Goal: Check status: Check status

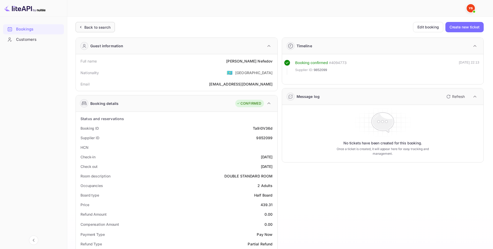
click at [93, 30] on div "Back to search" at bounding box center [95, 27] width 39 height 10
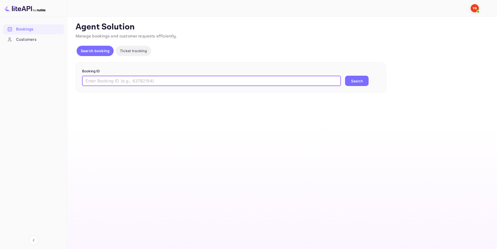
paste input "9852099"
type input "9852099"
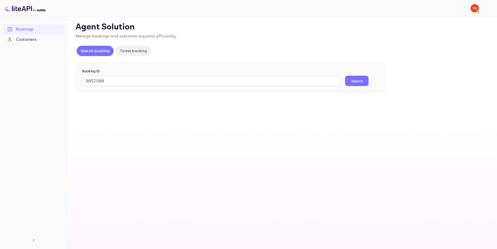
click at [360, 78] on button "Search" at bounding box center [357, 81] width 24 height 10
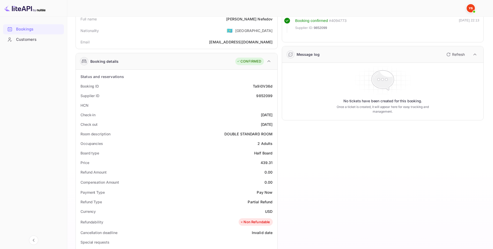
scroll to position [178, 0]
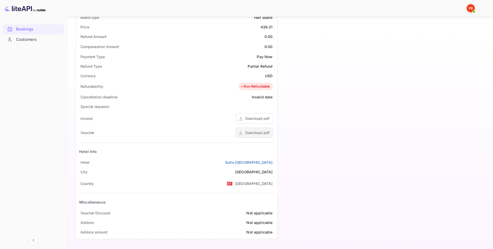
click at [259, 133] on div "Download pdf" at bounding box center [257, 132] width 24 height 5
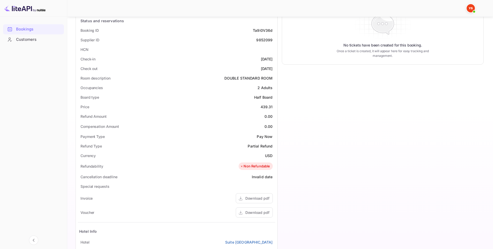
scroll to position [0, 0]
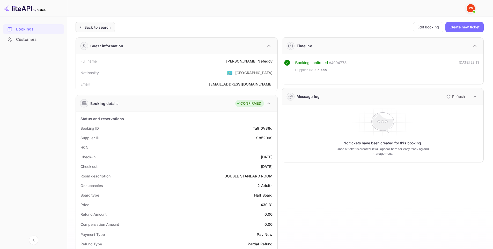
click at [96, 23] on div "Back to search" at bounding box center [95, 27] width 39 height 10
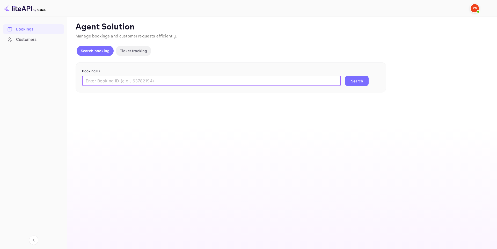
paste input "9576064"
type input "9576064"
click at [355, 82] on button "Search" at bounding box center [357, 81] width 24 height 10
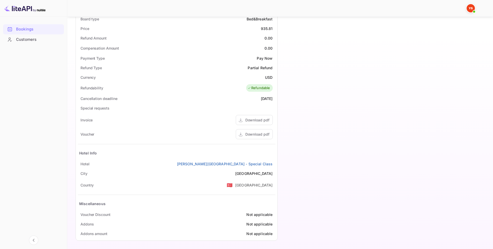
scroll to position [178, 0]
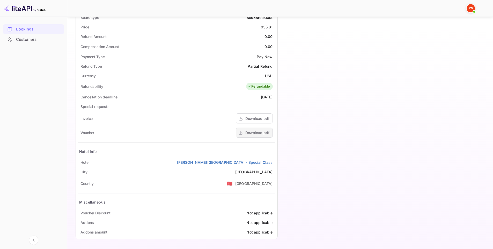
click at [262, 132] on div "Download pdf" at bounding box center [257, 132] width 24 height 5
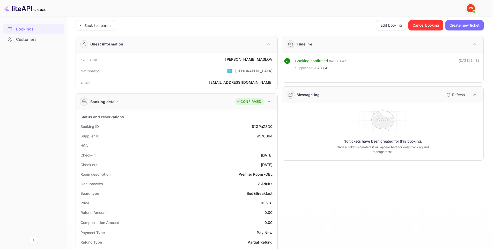
scroll to position [0, 0]
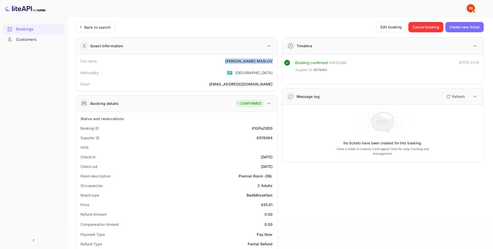
drag, startPoint x: 272, startPoint y: 62, endPoint x: 244, endPoint y: 61, distance: 28.7
click at [244, 61] on div "[PERSON_NAME]" at bounding box center [248, 60] width 47 height 5
copy div "[PERSON_NAME]"
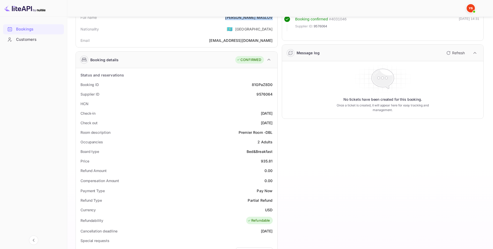
scroll to position [52, 0]
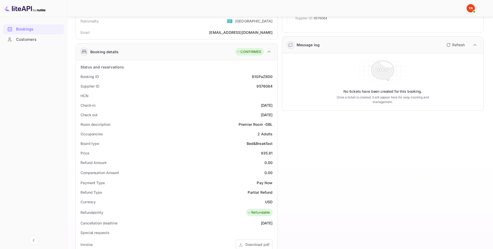
drag, startPoint x: 260, startPoint y: 105, endPoint x: 252, endPoint y: 105, distance: 8.8
click at [252, 105] on div "Check-in [DATE]" at bounding box center [176, 106] width 197 height 10
copy div "[DATE]"
click at [356, 105] on p "Once a ticket is created, it will appear here for easy tracking and management." at bounding box center [382, 99] width 108 height 9
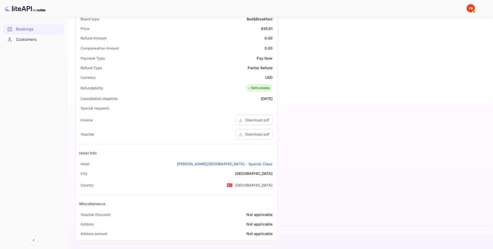
scroll to position [178, 0]
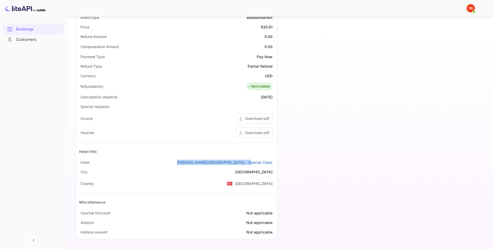
drag, startPoint x: 274, startPoint y: 163, endPoint x: 213, endPoint y: 167, distance: 61.2
click at [213, 167] on div "Hotel [PERSON_NAME][GEOGRAPHIC_DATA] - Special Class" at bounding box center [176, 163] width 197 height 10
copy link "[PERSON_NAME][GEOGRAPHIC_DATA] - Special Class"
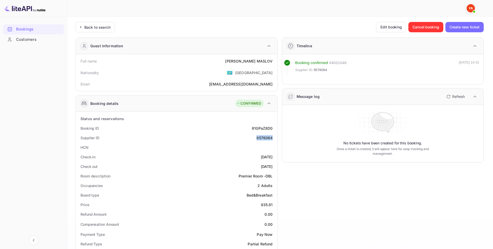
drag, startPoint x: 271, startPoint y: 139, endPoint x: 257, endPoint y: 140, distance: 14.0
click at [257, 140] on div "Supplier ID 9576064" at bounding box center [176, 138] width 197 height 10
copy div "9576064"
